Goal: Information Seeking & Learning: Learn about a topic

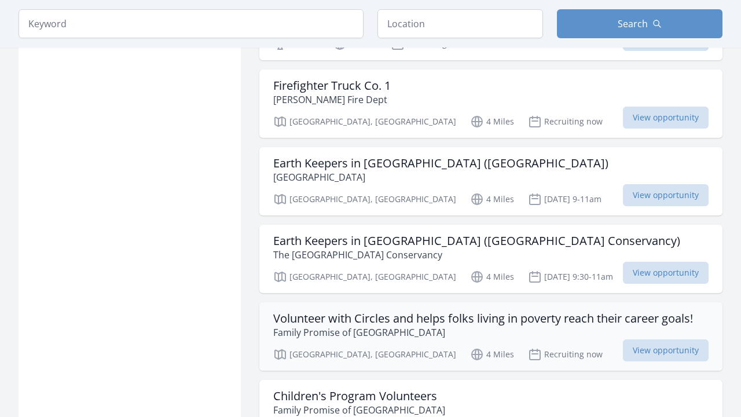
scroll to position [1176, 0]
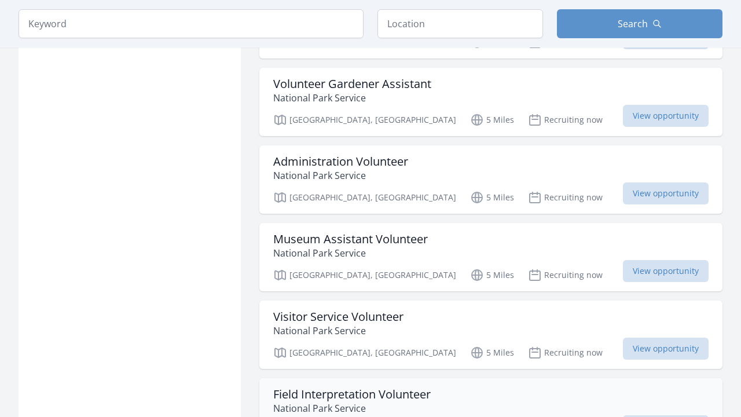
scroll to position [1278, 0]
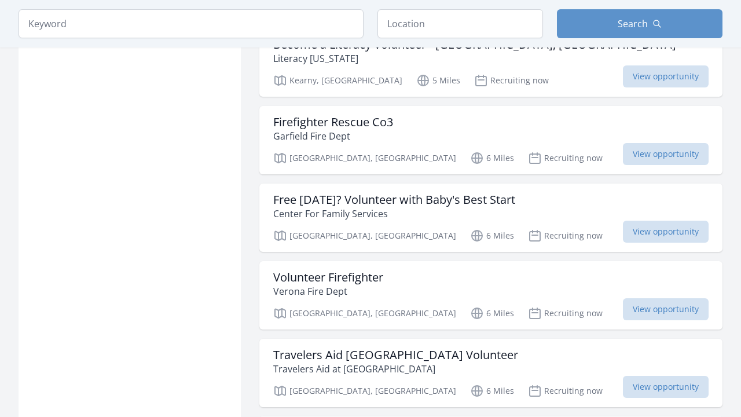
scroll to position [2525, 0]
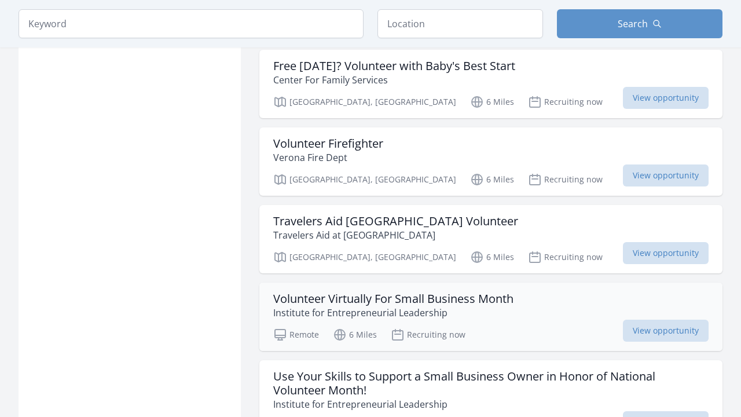
scroll to position [2659, 0]
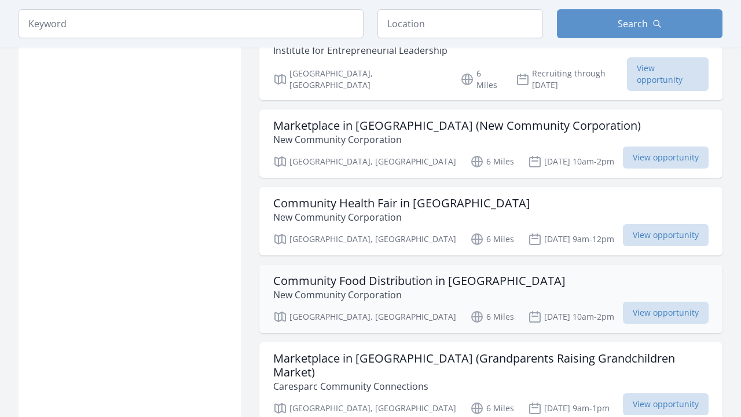
scroll to position [4172, 0]
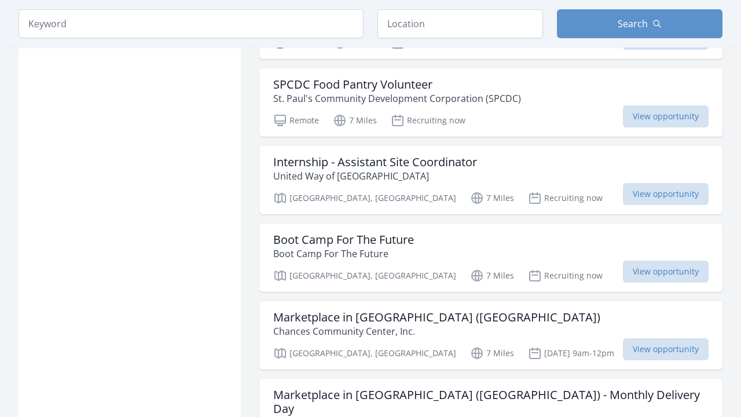
scroll to position [5760, 0]
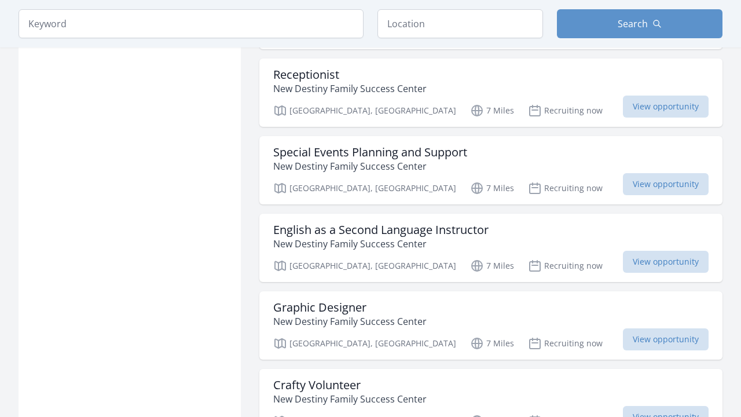
scroll to position [7259, 0]
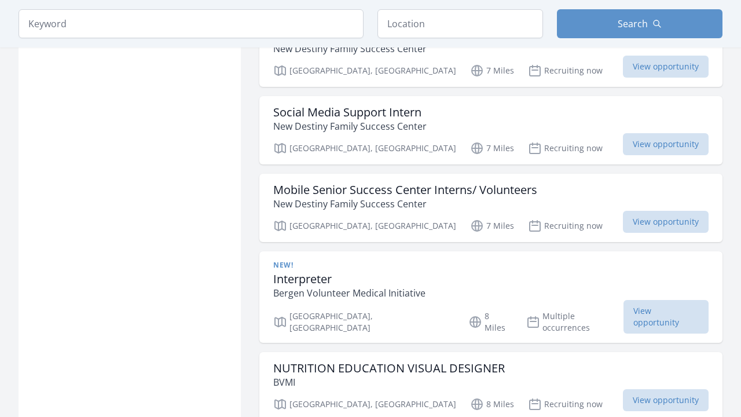
scroll to position [7766, 0]
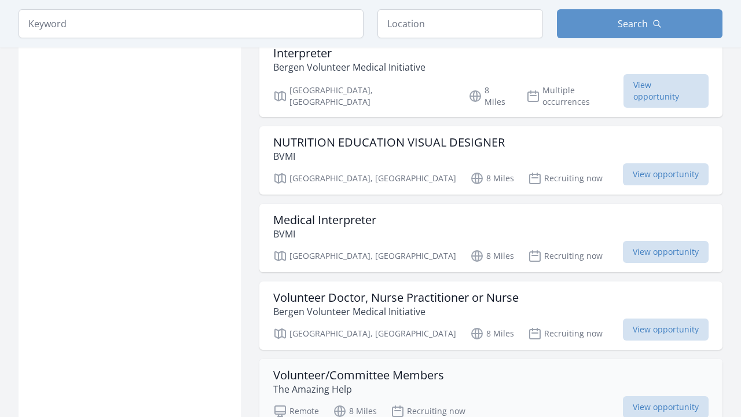
scroll to position [7990, 0]
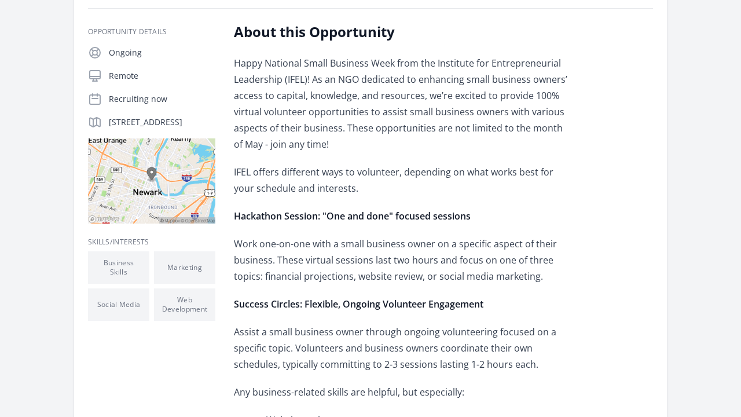
scroll to position [240, 0]
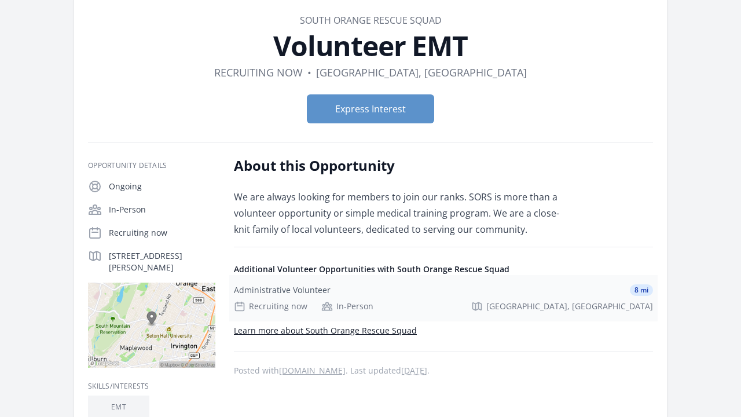
scroll to position [52, 0]
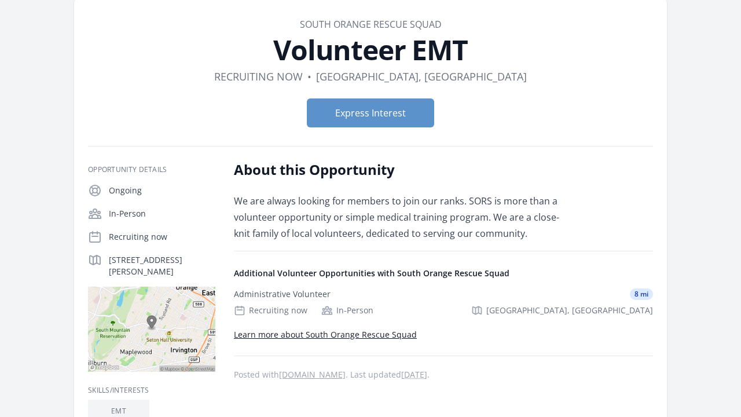
click at [347, 336] on link "Learn more about South Orange Rescue Squad" at bounding box center [325, 334] width 183 height 11
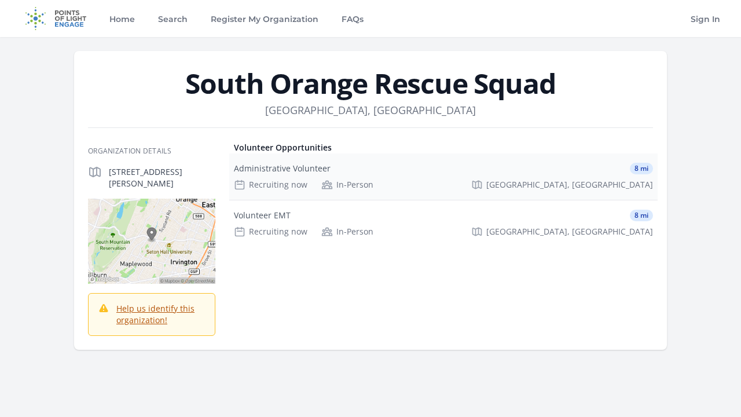
click at [288, 183] on div "Recruiting now" at bounding box center [271, 185] width 74 height 12
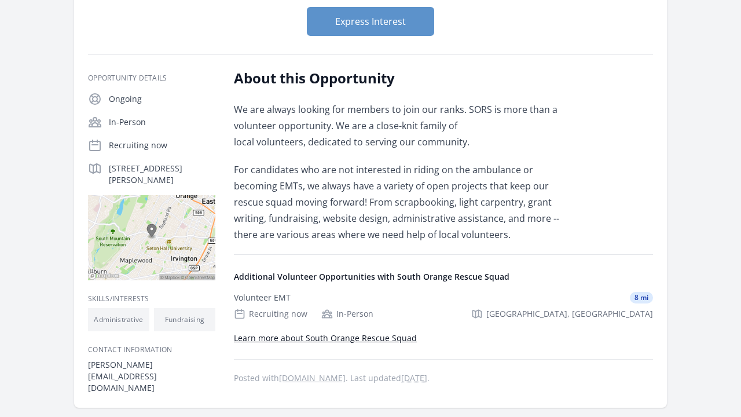
scroll to position [142, 0]
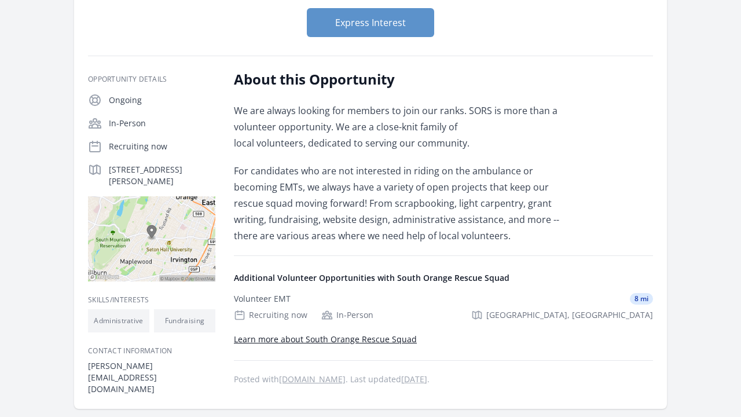
click at [406, 339] on link "Learn more about South Orange Rescue Squad" at bounding box center [325, 339] width 183 height 11
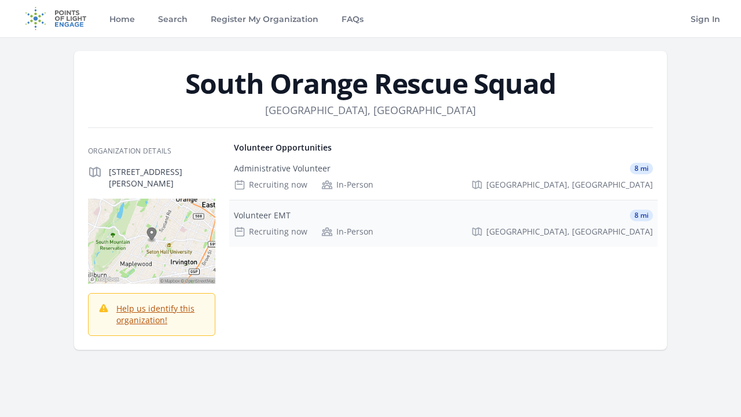
click at [269, 217] on div "Volunteer EMT" at bounding box center [262, 216] width 57 height 12
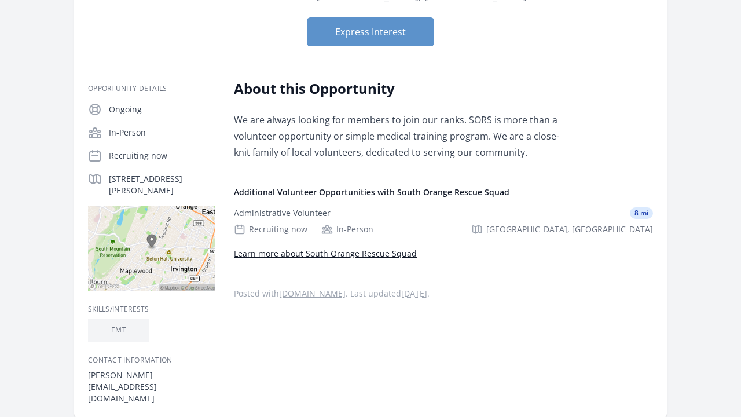
scroll to position [133, 0]
click at [357, 255] on link "Learn more about South Orange Rescue Squad" at bounding box center [325, 253] width 183 height 11
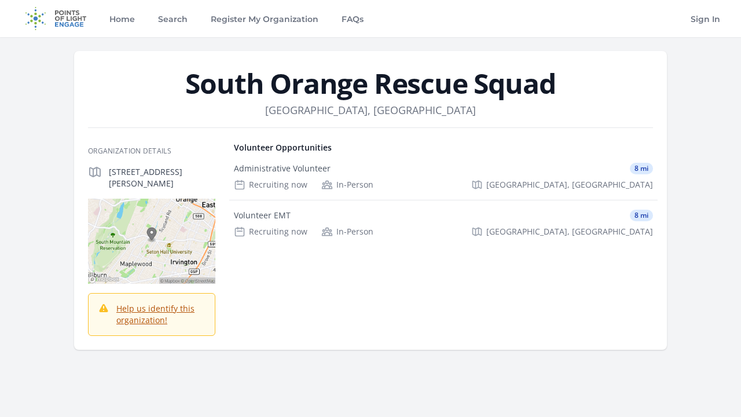
click at [152, 311] on link "Help us identify this organization!" at bounding box center [155, 314] width 78 height 23
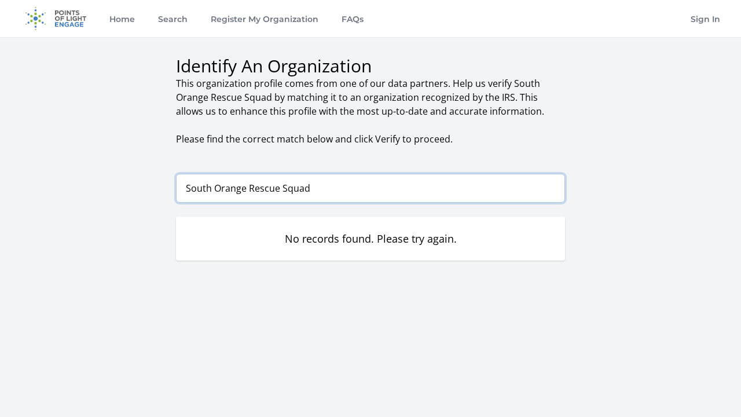
click at [548, 187] on input "South Orange Rescue Squad" at bounding box center [370, 188] width 389 height 29
type input "South Orange Rescue Squad"
